Goal: Find specific page/section: Find specific page/section

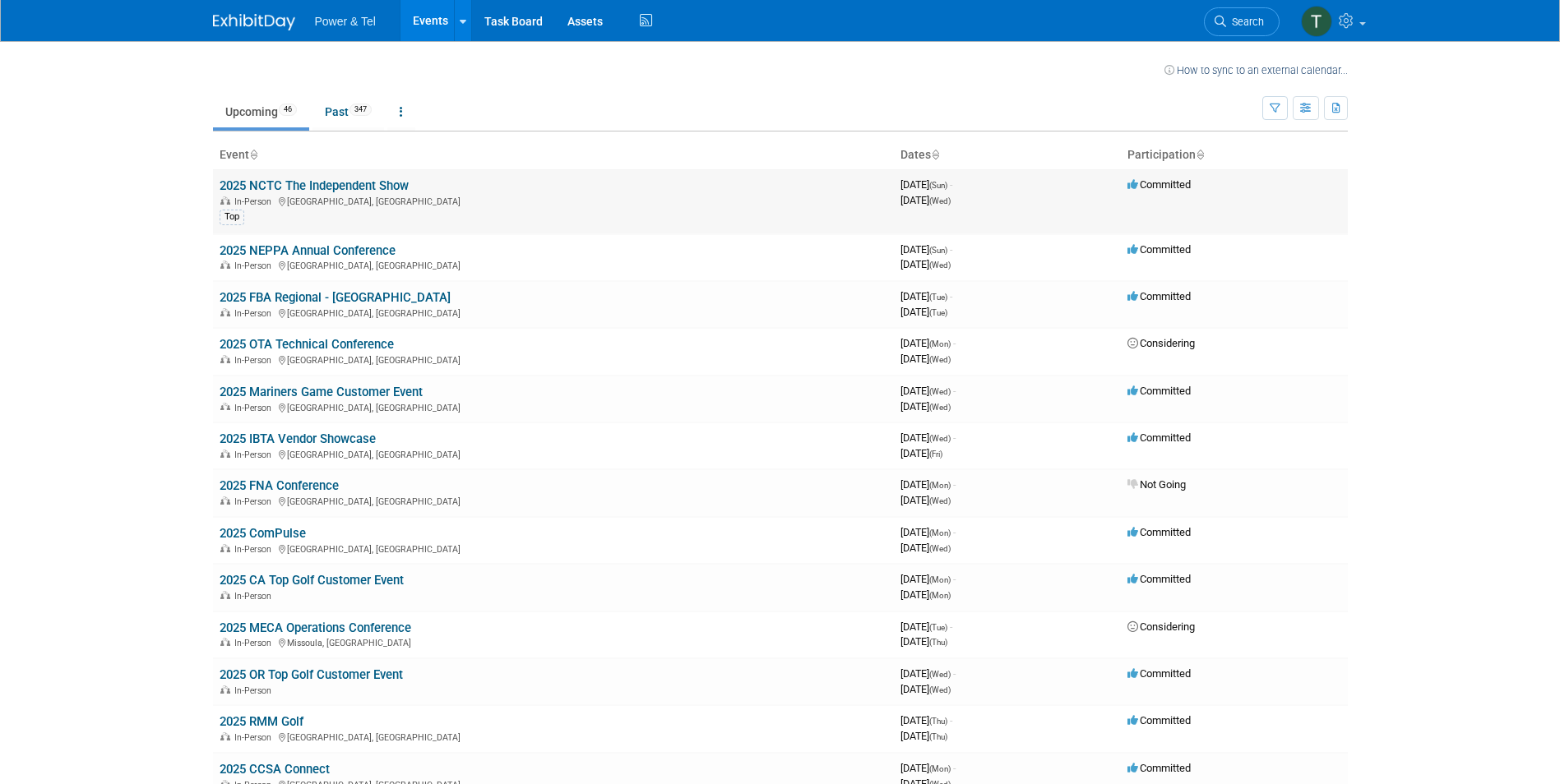
click at [306, 186] on link "2025 NCTC The Independent Show" at bounding box center [314, 185] width 190 height 14
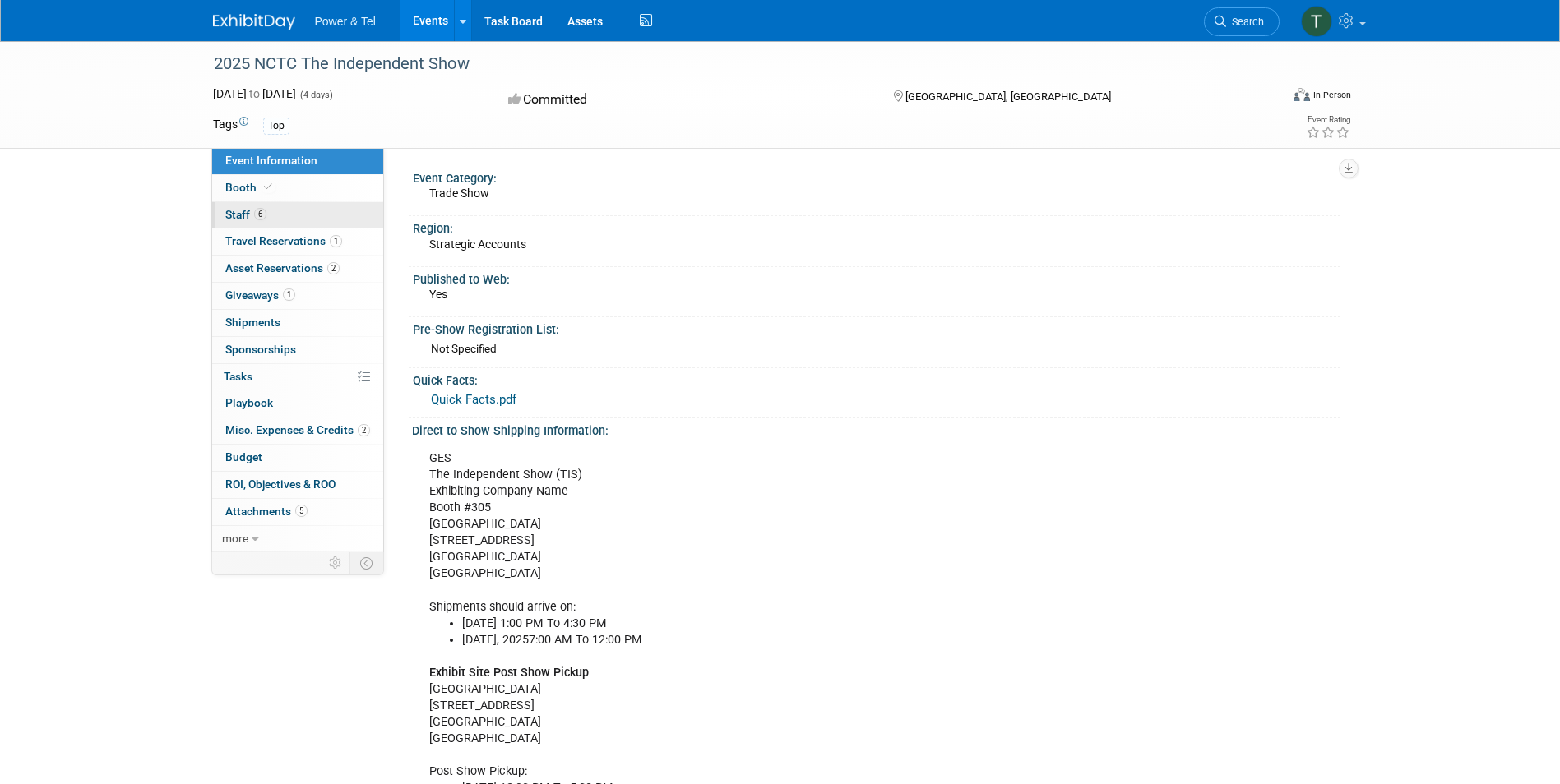
click at [237, 213] on span "Staff 6" at bounding box center [245, 214] width 41 height 13
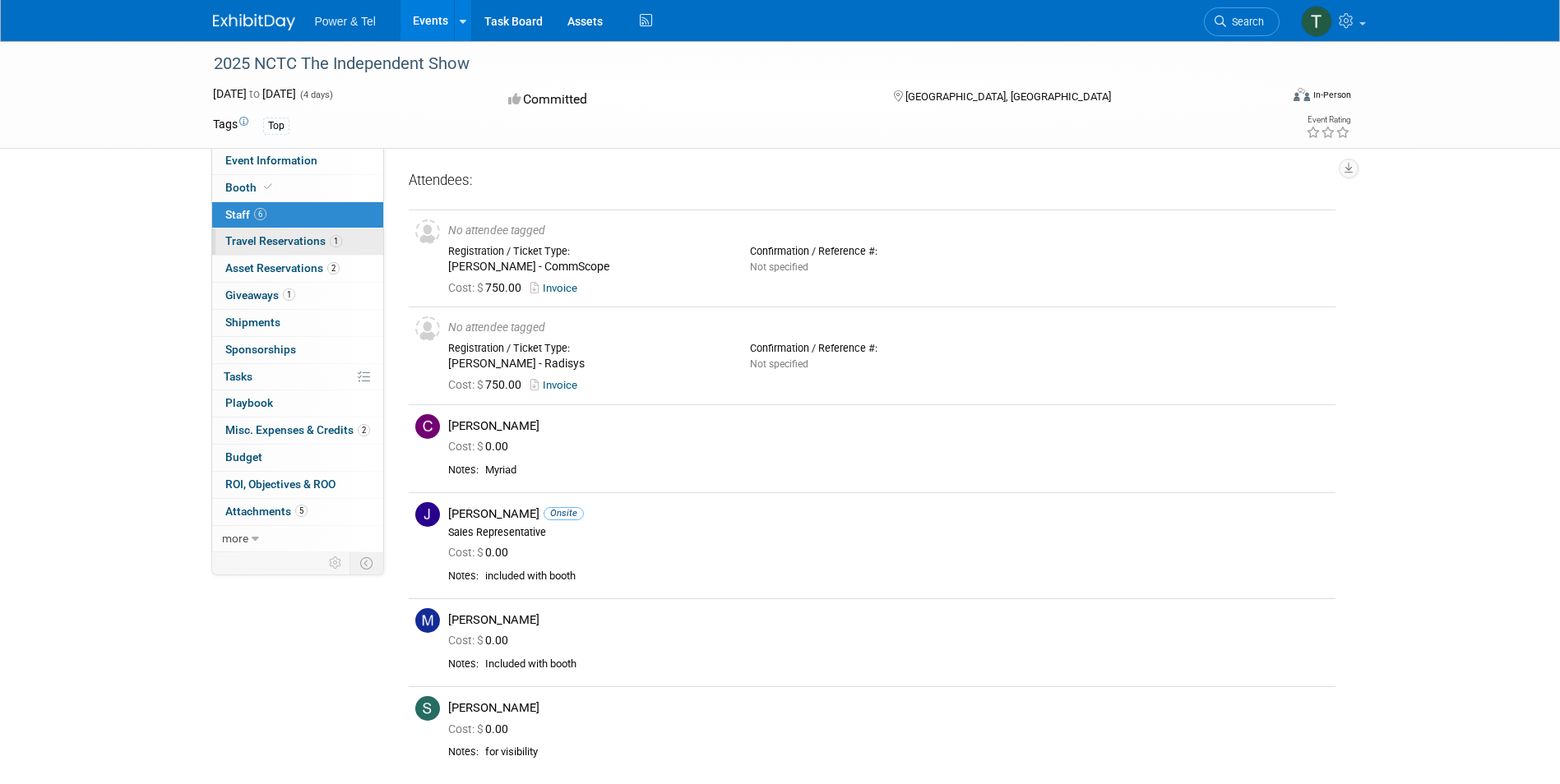
click at [246, 234] on link "1 Travel Reservations 1" at bounding box center [298, 241] width 171 height 26
